Goal: Browse casually

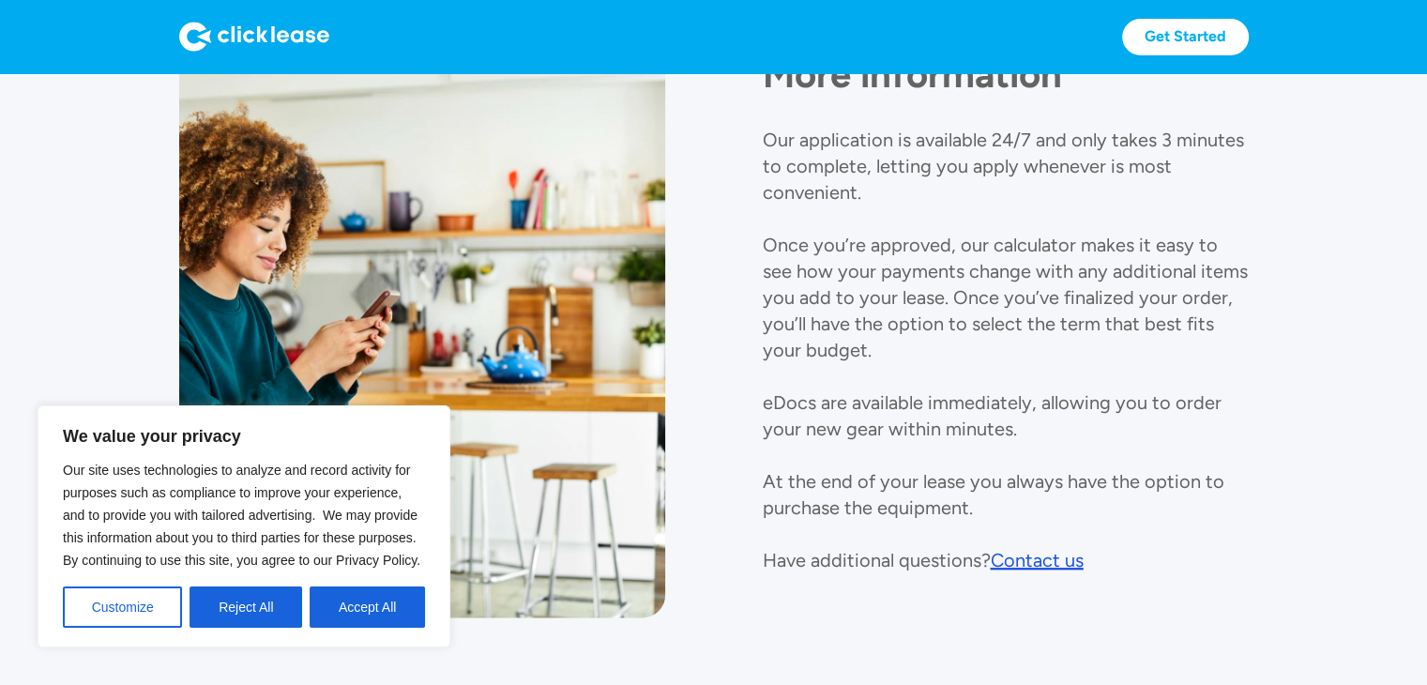
scroll to position [2180, 0]
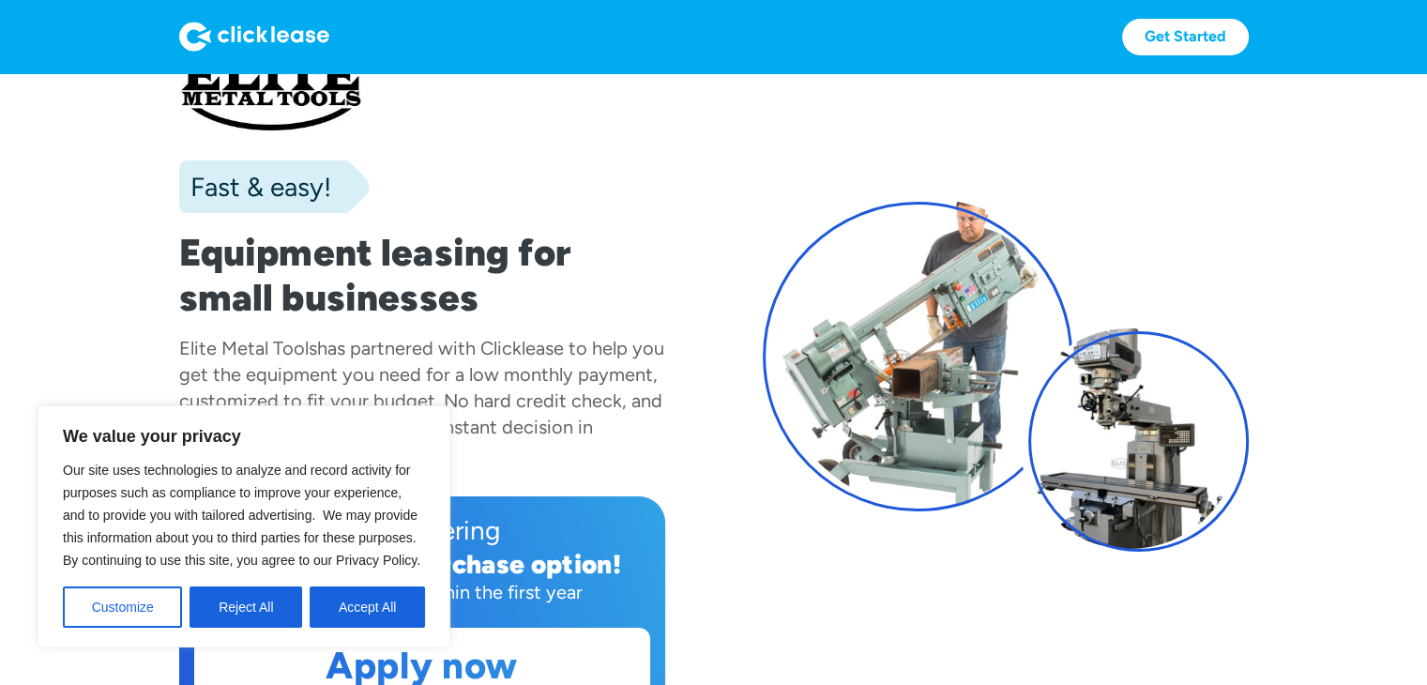
scroll to position [281, 0]
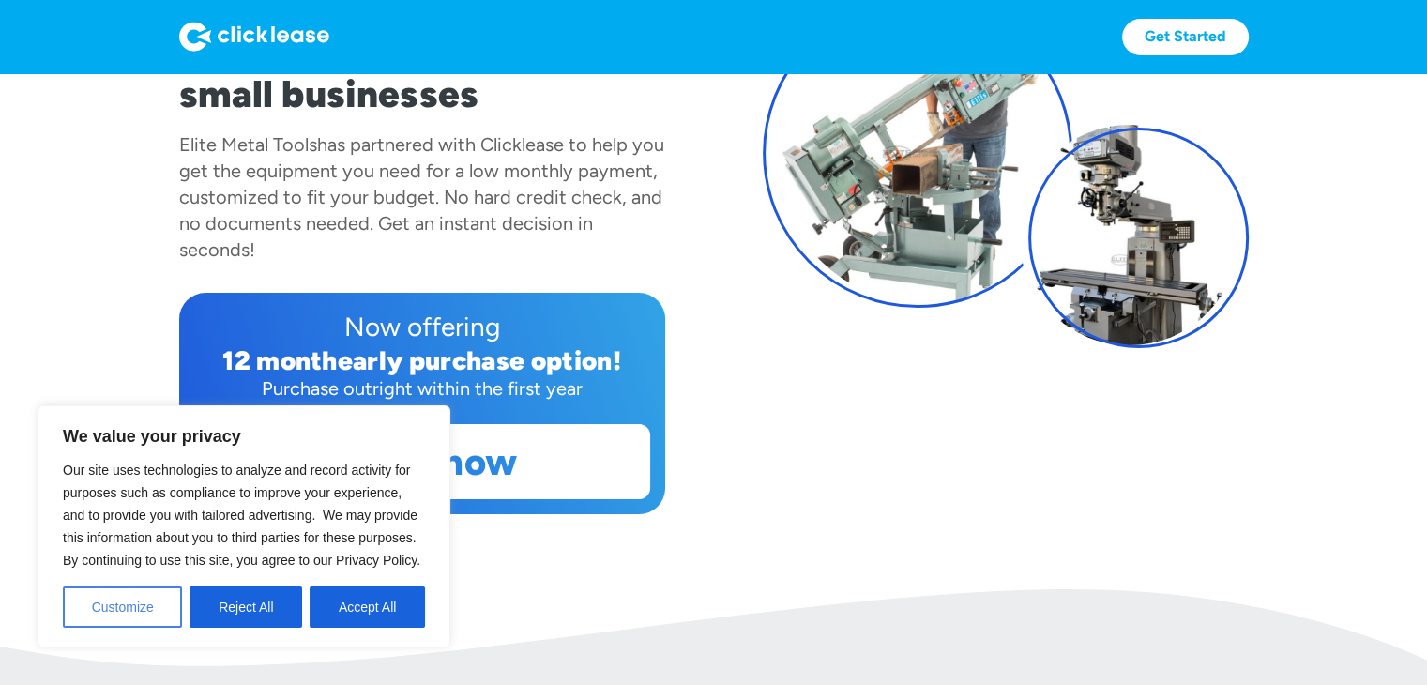
click at [159, 607] on button "Customize" at bounding box center [122, 606] width 119 height 41
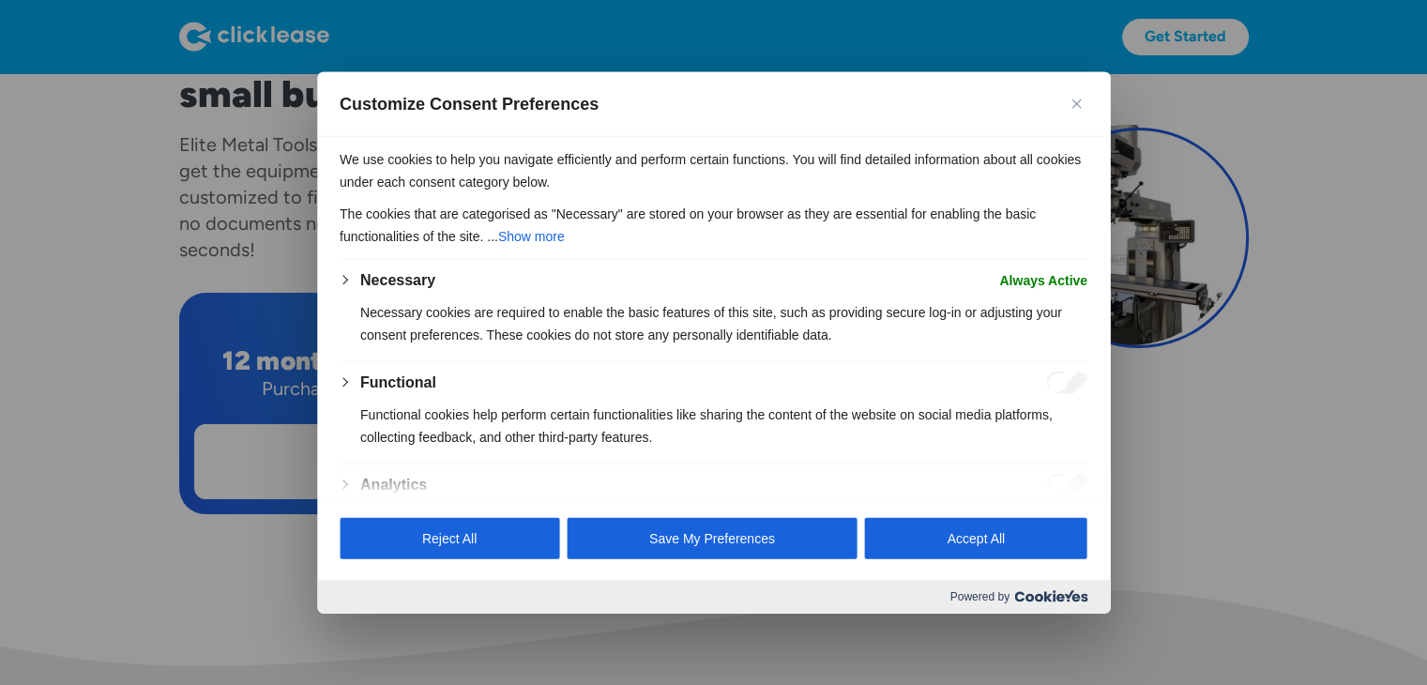
click at [1080, 102] on img "Close" at bounding box center [1075, 103] width 9 height 9
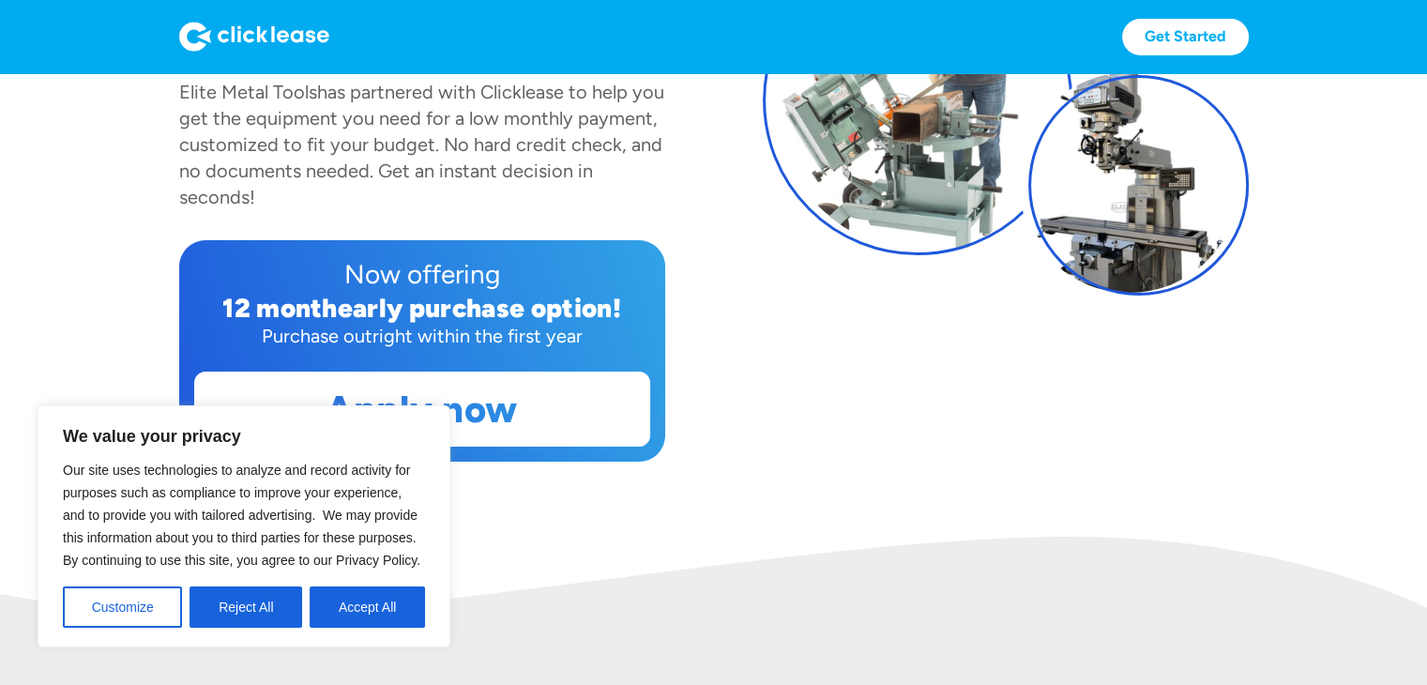
scroll to position [375, 0]
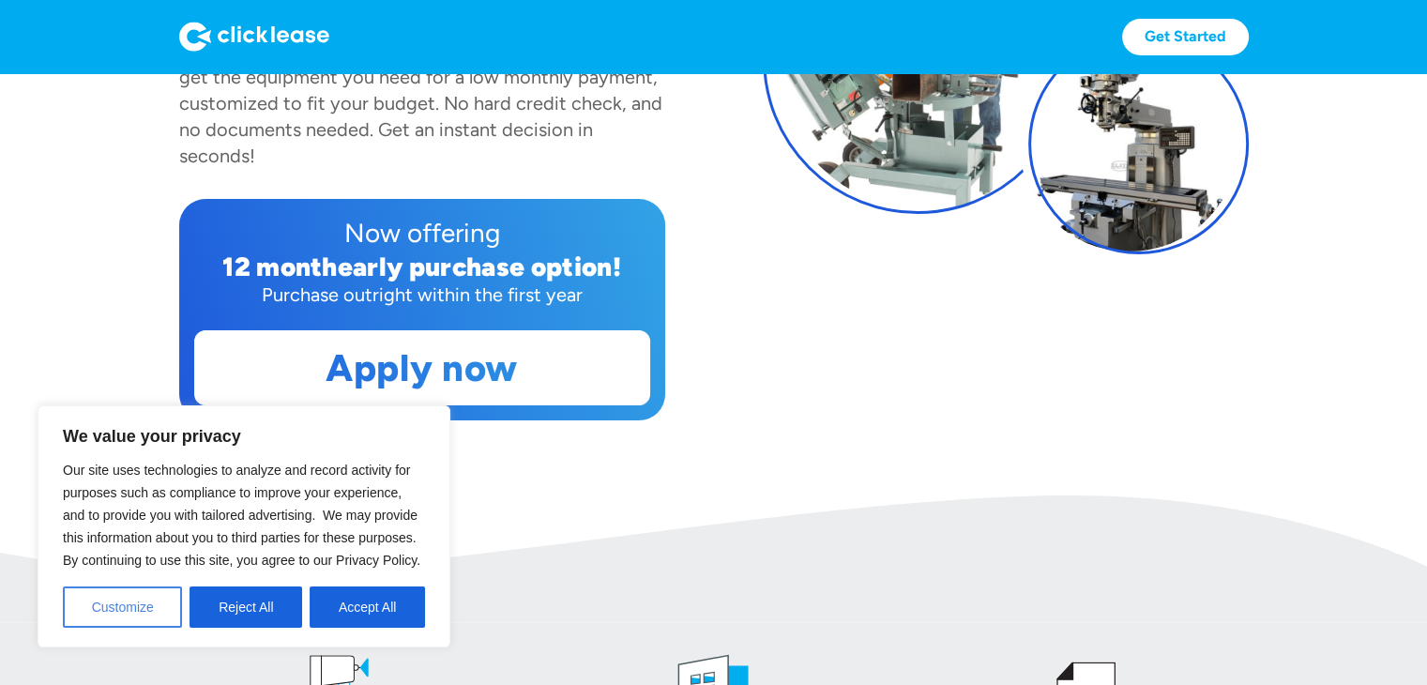
click at [130, 614] on button "Customize" at bounding box center [122, 606] width 119 height 41
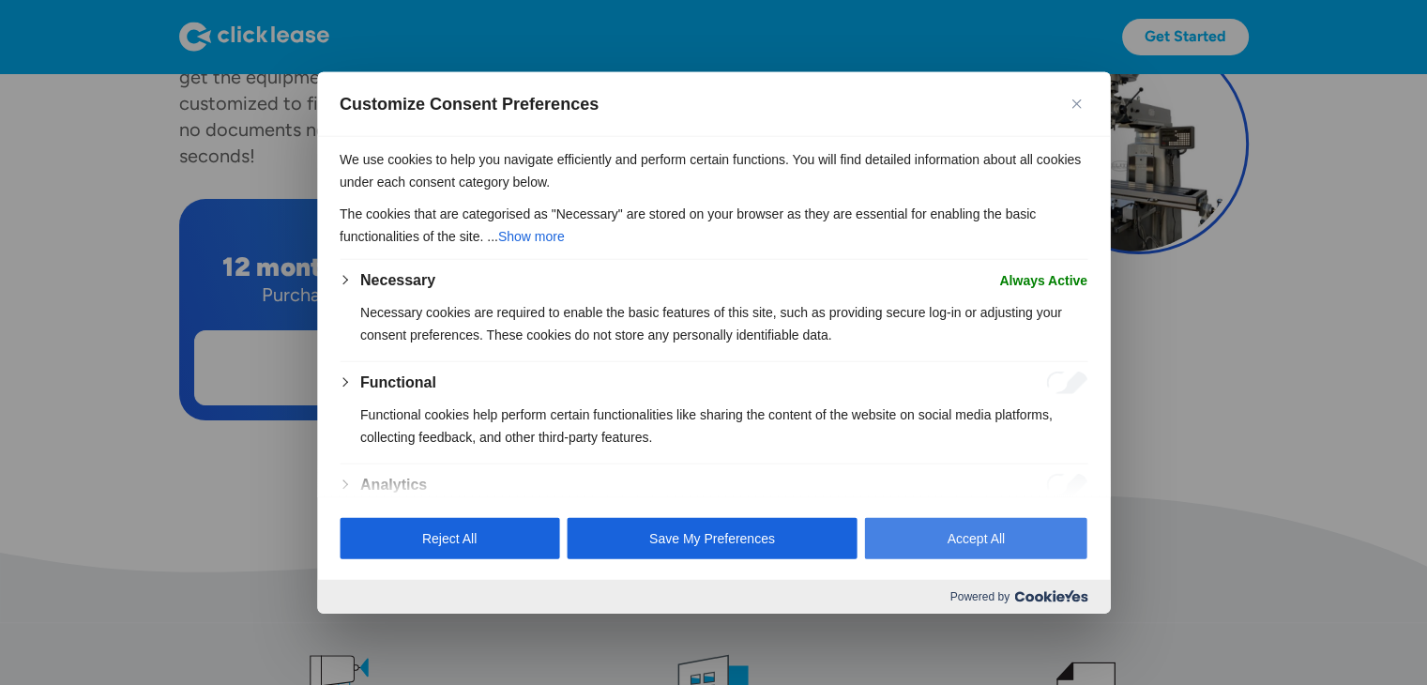
click at [991, 544] on button "Accept All" at bounding box center [976, 537] width 222 height 41
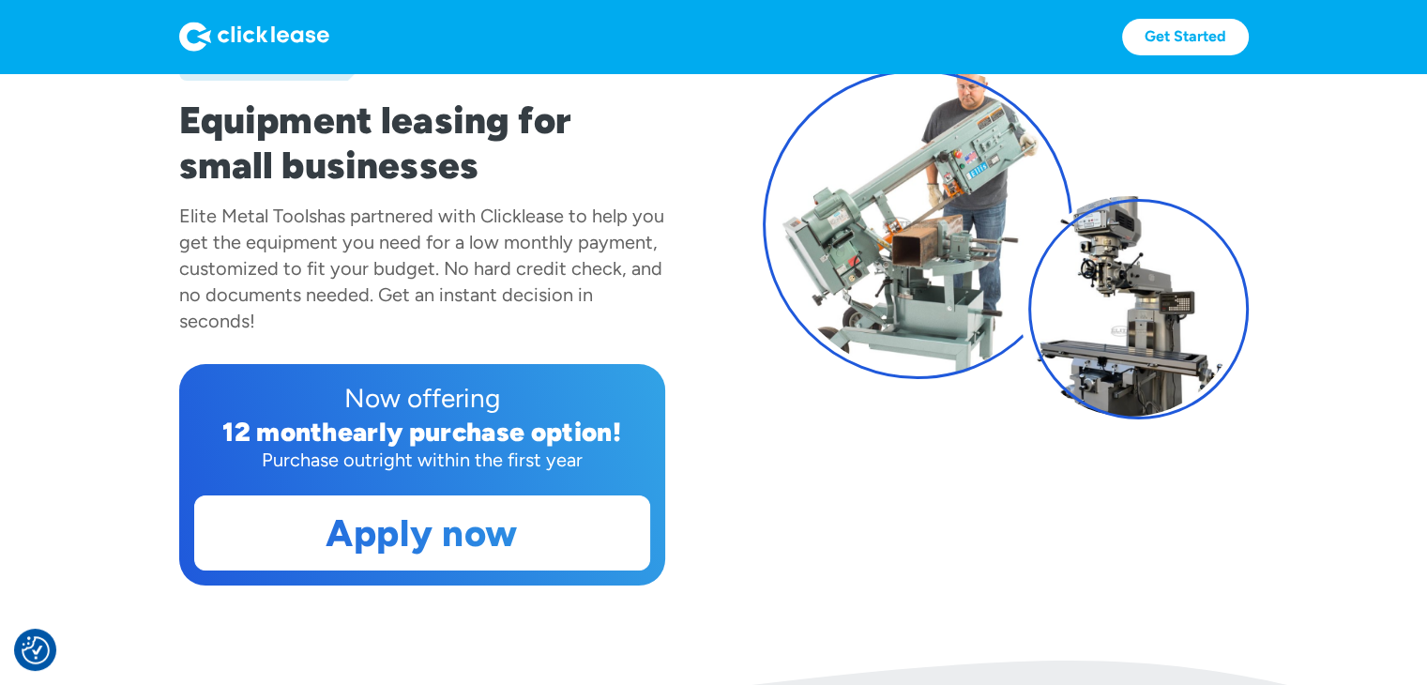
scroll to position [0, 0]
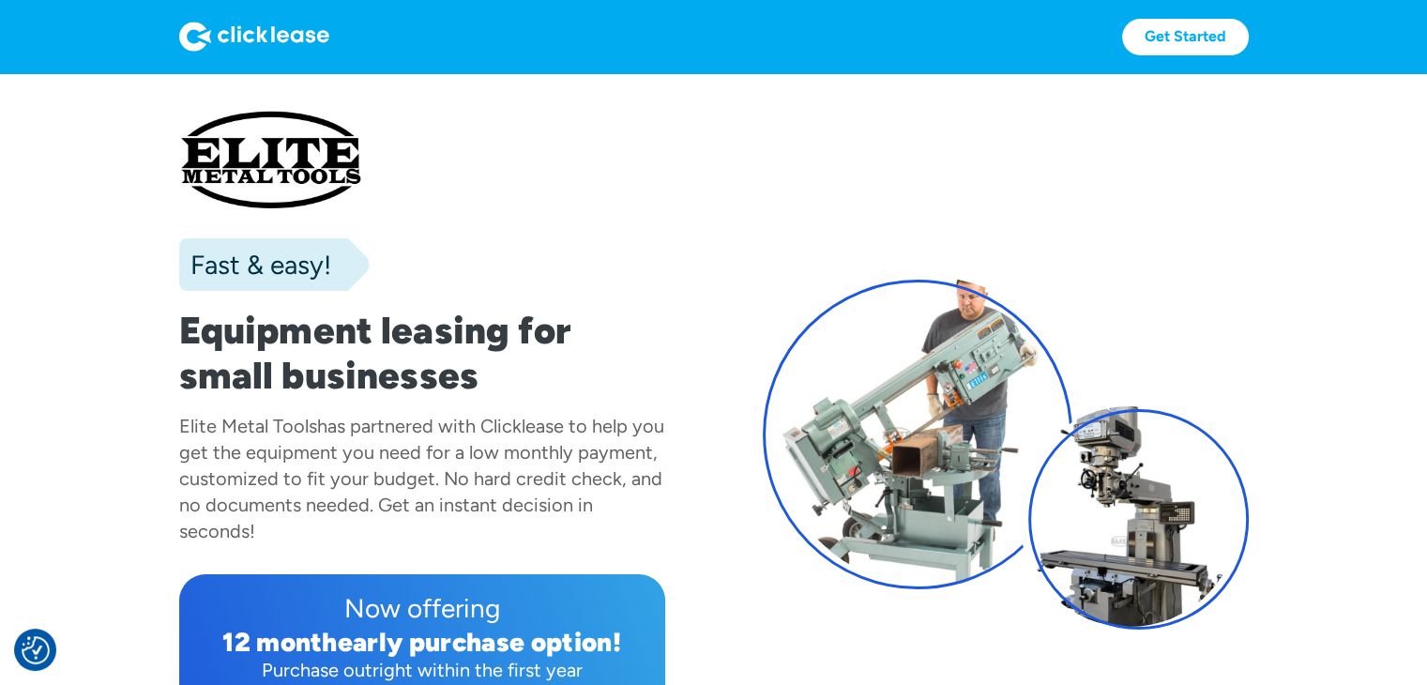
click at [295, 38] on img at bounding box center [254, 37] width 150 height 30
